Goal: Transaction & Acquisition: Book appointment/travel/reservation

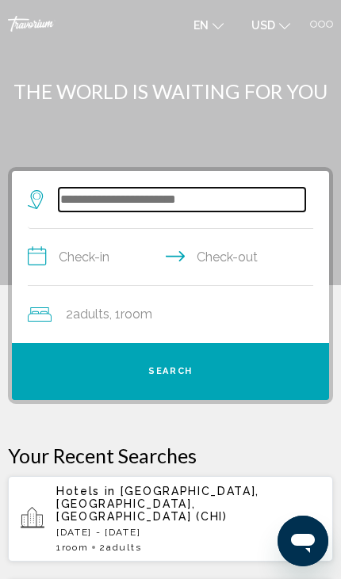
click at [101, 200] on input "Search widget" at bounding box center [182, 200] width 246 height 24
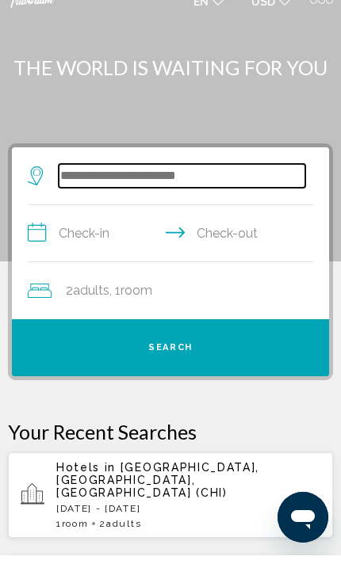
type input "*"
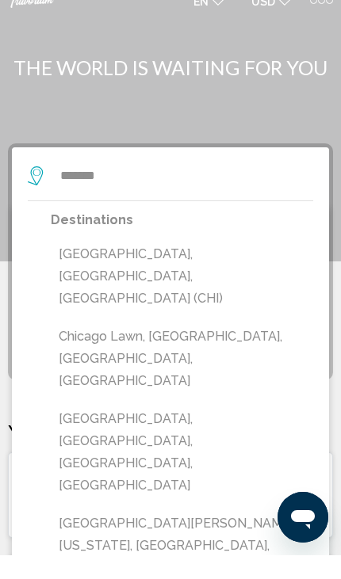
click at [71, 263] on button "[GEOGRAPHIC_DATA], [GEOGRAPHIC_DATA], [GEOGRAPHIC_DATA] (CHI)" at bounding box center [182, 300] width 262 height 74
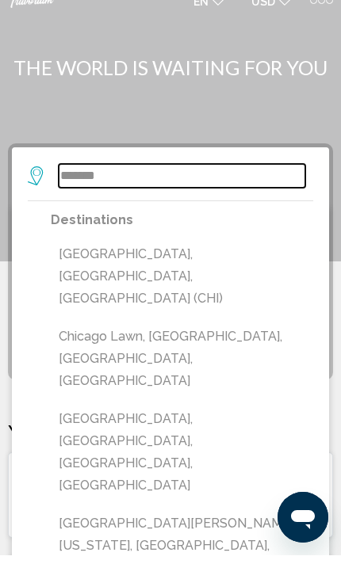
type input "**********"
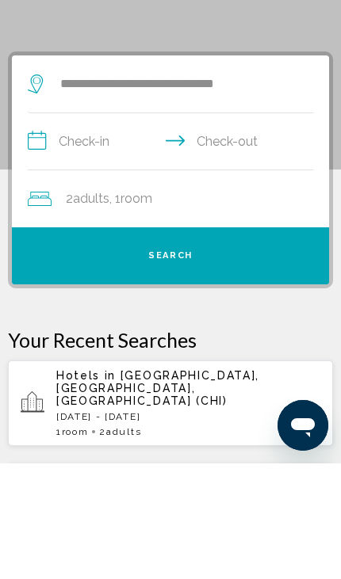
click at [63, 229] on input "**********" at bounding box center [174, 259] width 292 height 61
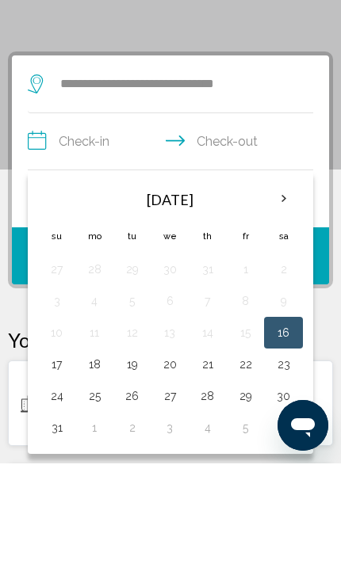
scroll to position [115, 0]
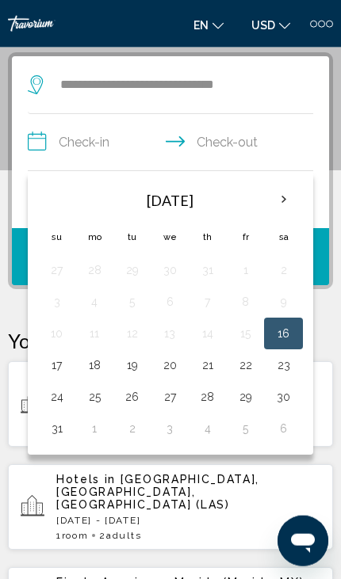
click at [281, 195] on th "Next month" at bounding box center [283, 199] width 35 height 35
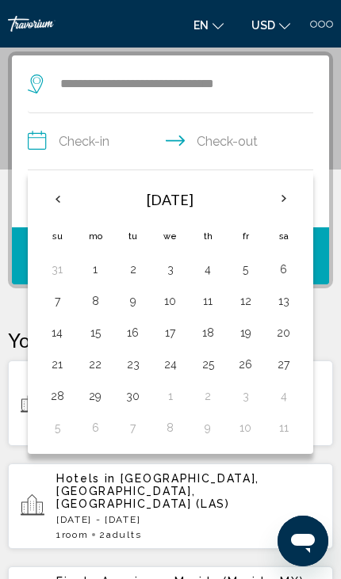
click at [288, 301] on button "13" at bounding box center [283, 301] width 21 height 22
click at [95, 334] on button "15" at bounding box center [96, 333] width 20 height 22
type input "**********"
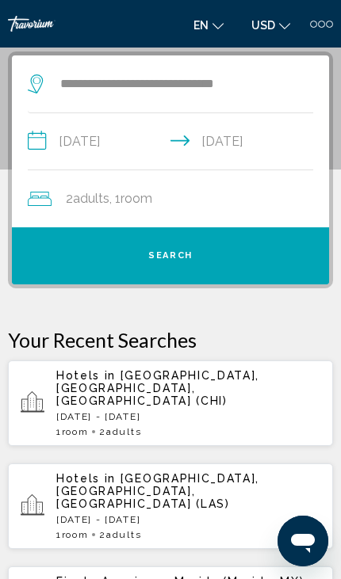
click at [90, 266] on button "Search" at bounding box center [170, 255] width 317 height 57
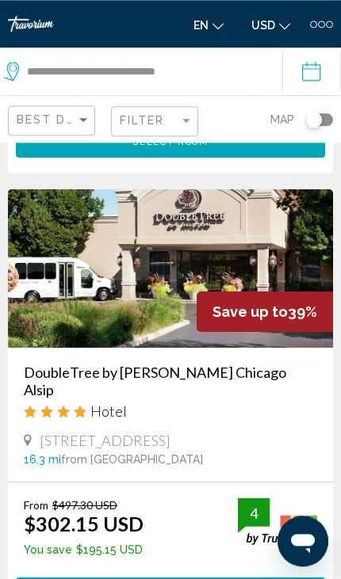
scroll to position [1745, 0]
click at [114, 280] on img "Main content" at bounding box center [170, 268] width 325 height 158
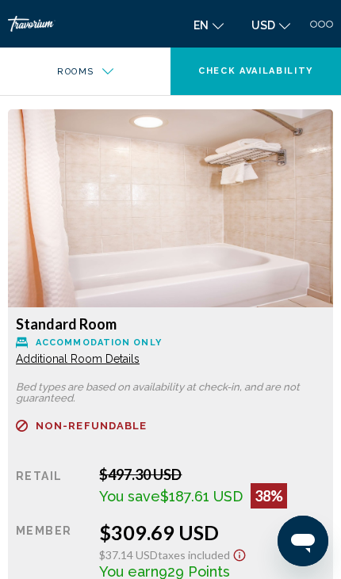
scroll to position [2598, 0]
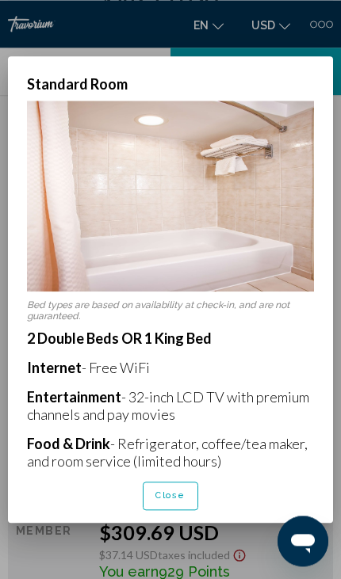
scroll to position [0, 0]
click at [174, 501] on span "Close" at bounding box center [170, 496] width 30 height 10
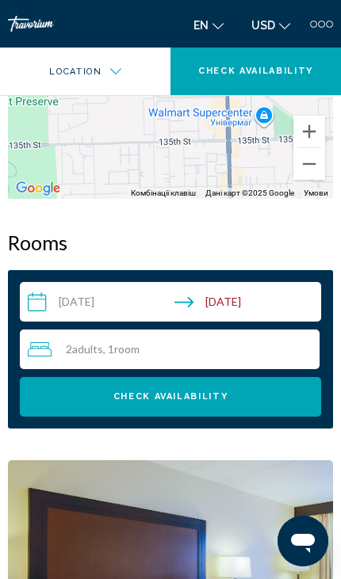
scroll to position [1659, 0]
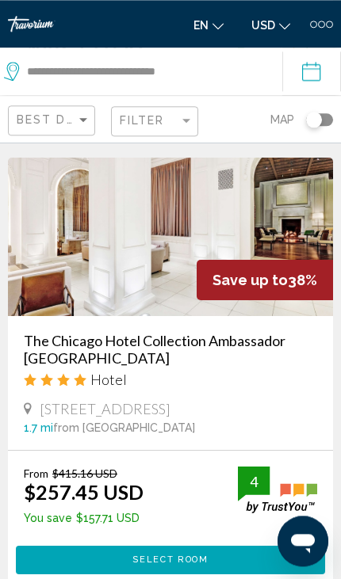
scroll to position [2225, 0]
click at [193, 556] on button "Select Room" at bounding box center [170, 560] width 309 height 29
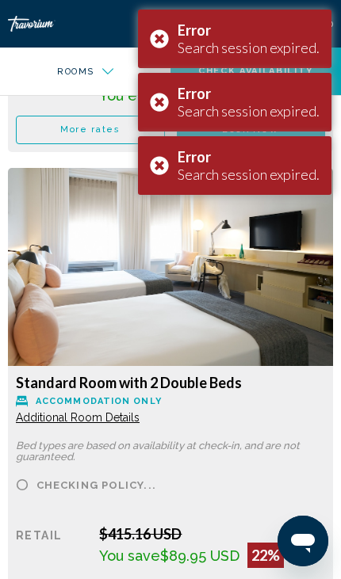
scroll to position [6315, 0]
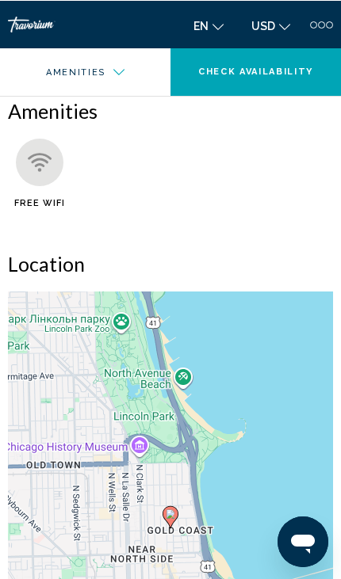
scroll to position [1063, 0]
